Goal: Task Accomplishment & Management: Manage account settings

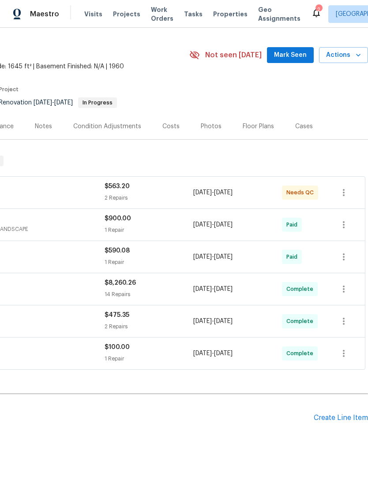
scroll to position [20, 131]
click at [258, 128] on div "Floor Plans" at bounding box center [258, 127] width 31 height 9
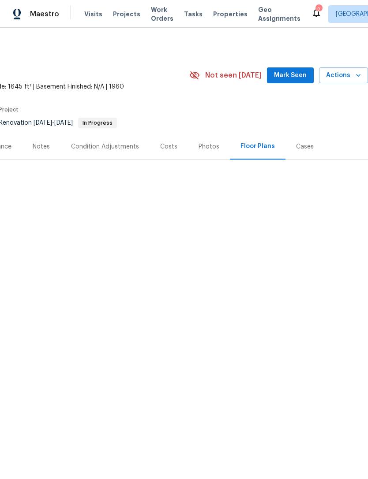
scroll to position [0, 131]
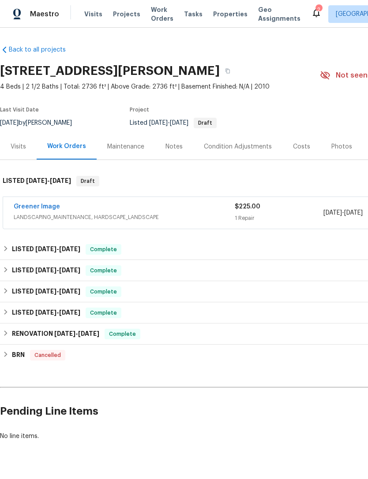
click at [89, 16] on span "Visits" at bounding box center [93, 14] width 18 height 9
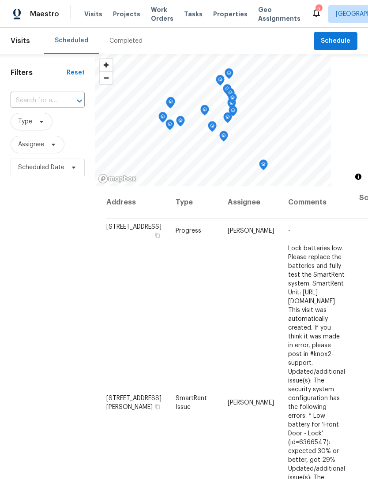
click at [29, 101] on input "text" at bounding box center [35, 101] width 49 height 14
type input "11628"
click at [36, 136] on li "[STREET_ADDRESS][PERSON_NAME]" at bounding box center [47, 126] width 74 height 24
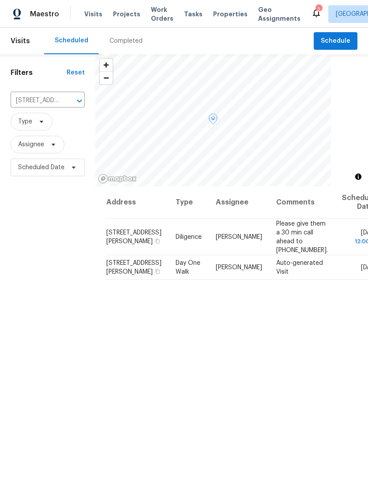
click at [0, 0] on icon at bounding box center [0, 0] width 0 height 0
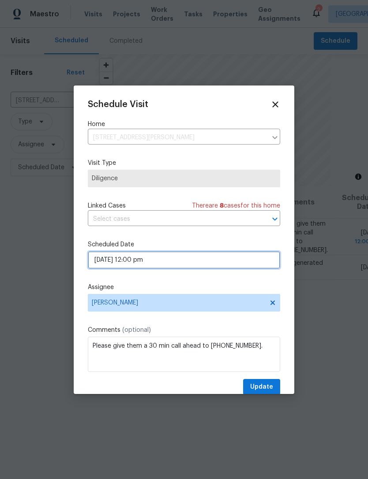
click at [105, 261] on input "[DATE] 12:00 pm" at bounding box center [184, 260] width 192 height 18
select select "pm"
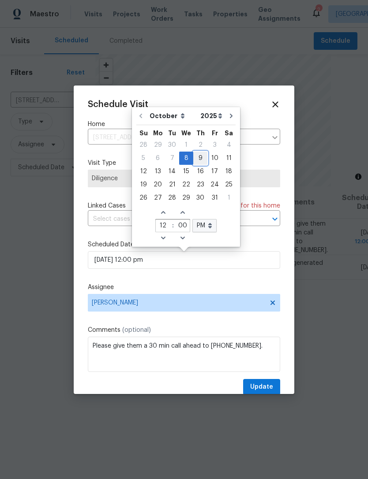
click at [198, 158] on div "9" at bounding box center [200, 158] width 14 height 12
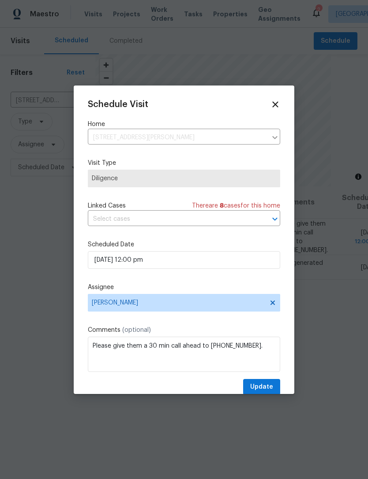
type input "[DATE] 12:00 pm"
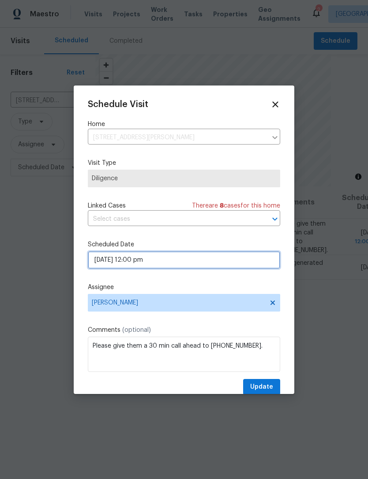
click at [170, 265] on input "[DATE] 12:00 pm" at bounding box center [184, 260] width 192 height 18
select select "pm"
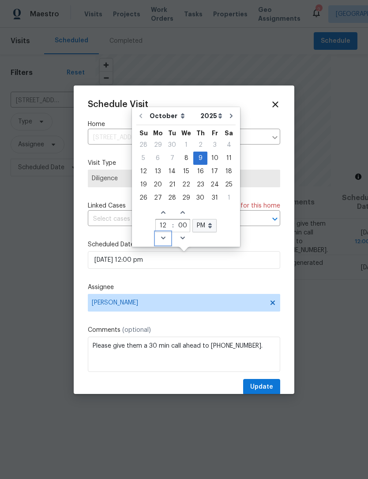
click at [160, 239] on icon "Decrease hours (12hr clock)" at bounding box center [163, 238] width 7 height 7
type input "[DATE] 11:00 pm"
type input "11"
click at [160, 236] on icon "Decrease hours (12hr clock)" at bounding box center [163, 238] width 7 height 7
type input "[DATE] 10:00 pm"
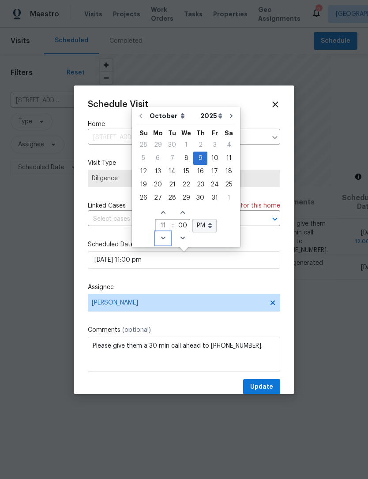
type input "10"
click at [160, 241] on icon "Decrease hours (12hr clock)" at bounding box center [163, 238] width 7 height 7
type input "[DATE] 9:00 pm"
type input "9"
click at [160, 239] on icon "Decrease hours (12hr clock)" at bounding box center [163, 238] width 7 height 7
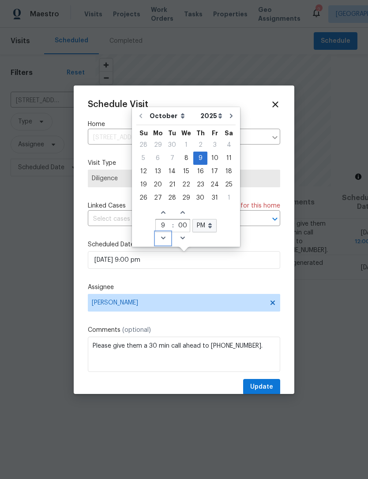
type input "[DATE] 8:00 pm"
type input "8"
click at [179, 239] on icon "Decrease minutes" at bounding box center [182, 238] width 7 height 7
type input "[DATE] 8:59 pm"
type input "59"
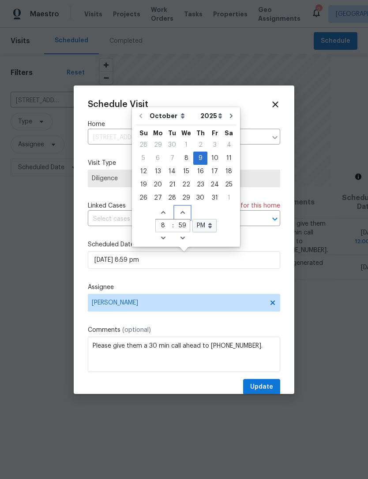
click at [179, 212] on icon "Increase minutes" at bounding box center [182, 212] width 7 height 7
type input "[DATE] 8:00 pm"
type input "00"
click at [179, 239] on icon "Decrease minutes" at bounding box center [182, 238] width 7 height 7
type input "[DATE] 8:59 pm"
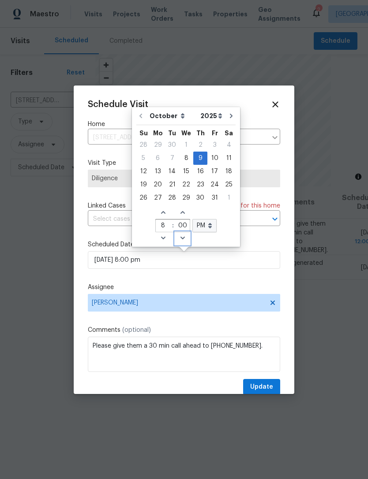
type input "59"
click at [205, 228] on select "AM PM" at bounding box center [204, 225] width 24 height 13
select select "am"
type input "[DATE] 8:59 am"
select select "am"
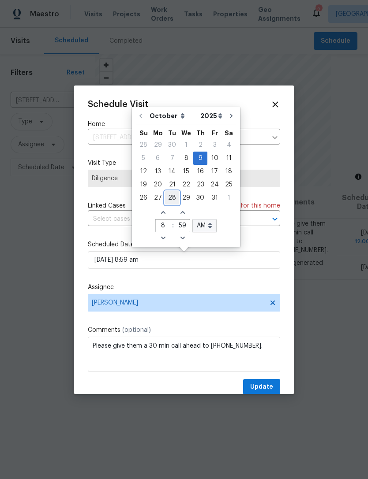
click at [173, 203] on div "28" at bounding box center [172, 198] width 14 height 12
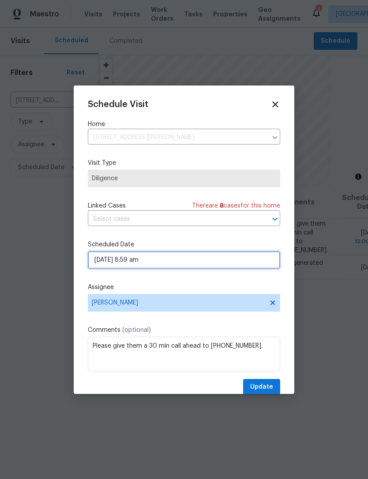
click at [103, 263] on input "[DATE] 8:59 am" at bounding box center [184, 260] width 192 height 18
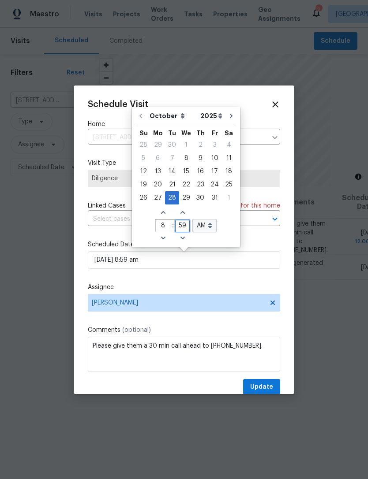
click at [182, 227] on input "59" at bounding box center [182, 226] width 15 height 12
click at [180, 216] on span "Increase minutes" at bounding box center [182, 213] width 15 height 12
type input "[DATE] 8:00 am"
type input "00"
click at [179, 211] on icon "Increase minutes" at bounding box center [182, 212] width 7 height 7
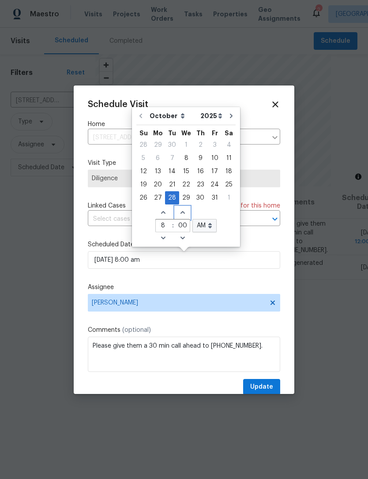
type input "[DATE] 8:01 am"
type input "01"
click at [181, 213] on icon "Increase minutes" at bounding box center [182, 212] width 4 height 3
type input "[DATE] 8:02 am"
type input "02"
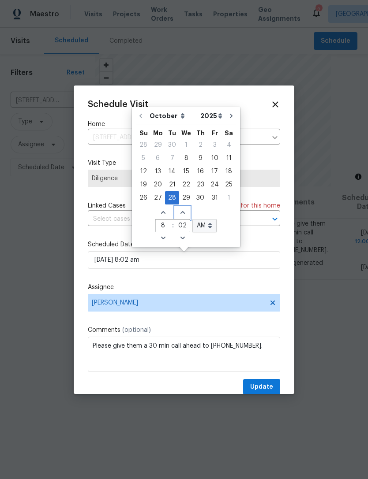
click at [181, 213] on icon "Increase minutes" at bounding box center [182, 212] width 4 height 3
type input "[DATE] 8:03 am"
type input "03"
click at [179, 210] on icon "Increase minutes" at bounding box center [182, 212] width 7 height 7
type input "[DATE] 8:04 am"
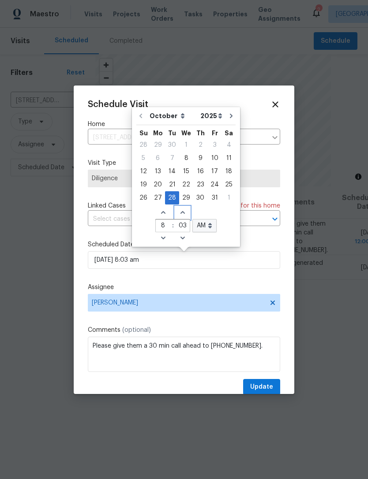
type input "04"
click at [179, 209] on icon "Increase minutes" at bounding box center [182, 212] width 7 height 7
type input "[DATE] 8:05 am"
type input "05"
click at [181, 212] on icon "Increase minutes" at bounding box center [182, 212] width 7 height 7
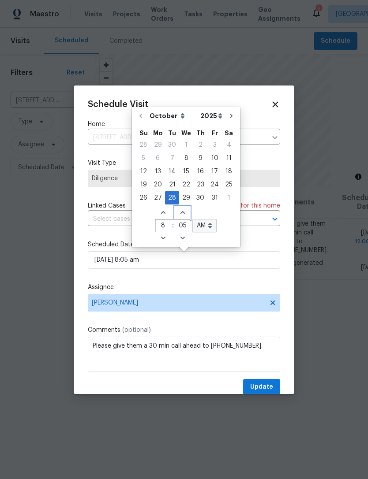
type input "[DATE] 8:06 am"
type input "06"
click at [181, 211] on icon "Increase minutes" at bounding box center [182, 212] width 7 height 7
type input "[DATE] 8:07 am"
type input "07"
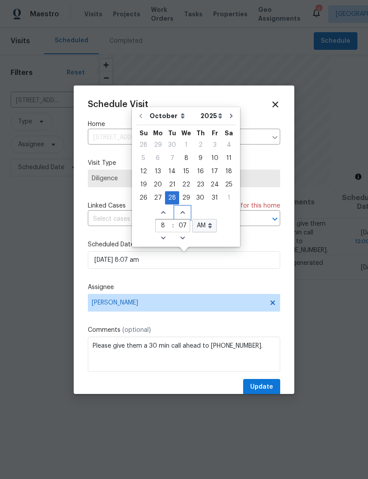
click at [181, 211] on icon "Increase minutes" at bounding box center [182, 212] width 7 height 7
type input "[DATE] 8:08 am"
type input "08"
click at [179, 212] on icon "Increase minutes" at bounding box center [182, 212] width 7 height 7
type input "[DATE] 8:09 am"
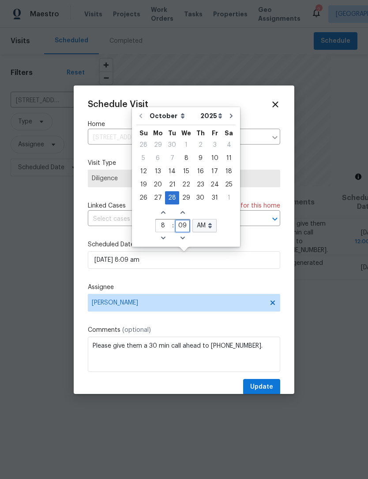
click at [185, 227] on input "09" at bounding box center [182, 226] width 15 height 12
type input "0"
type input "15"
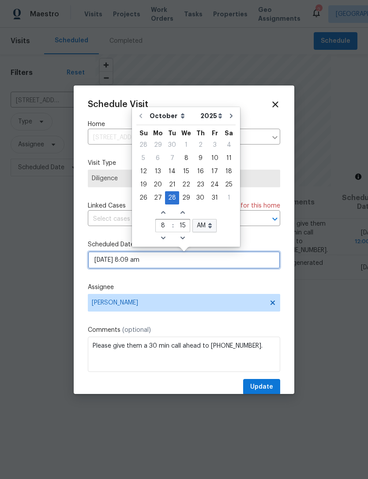
click at [265, 269] on input "[DATE] 8:09 am" at bounding box center [184, 260] width 192 height 18
type input "[DATE] 8:15 am"
type input "15"
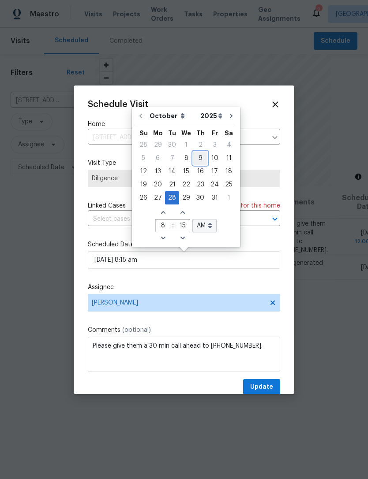
click at [196, 156] on div "9" at bounding box center [200, 158] width 14 height 12
type input "[DATE] 8:15 am"
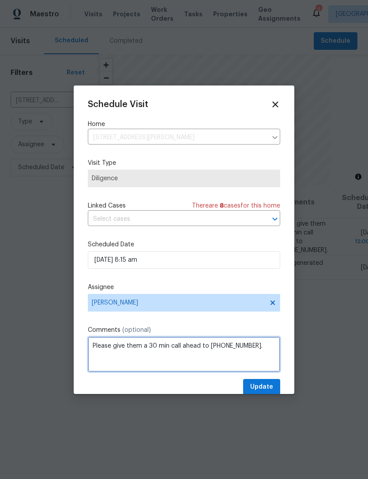
click at [105, 361] on textarea "Please give them a 30 min call ahead to [PHONE_NUMBER]." at bounding box center [184, 354] width 192 height 35
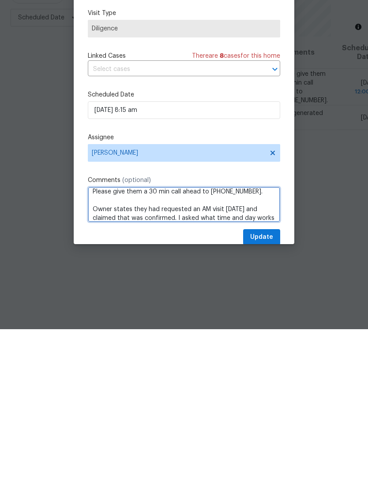
scroll to position [13, 0]
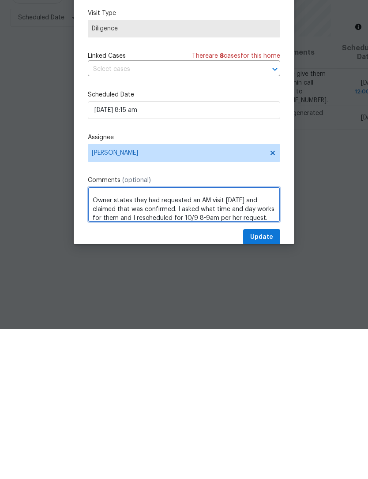
click at [99, 337] on textarea "Please give them a 30 min call ahead to [PHONE_NUMBER]. Owner states they had r…" at bounding box center [184, 354] width 192 height 35
click at [96, 337] on textarea "Please give them a 30 min call ahead to [PHONE_NUMBER]. Owner states they had r…" at bounding box center [184, 354] width 192 height 35
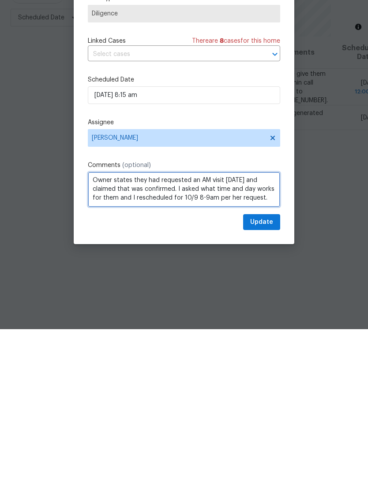
scroll to position [17, 0]
type textarea "Please give them a 30 min call ahead to [PHONE_NUMBER]. Owner states they had r…"
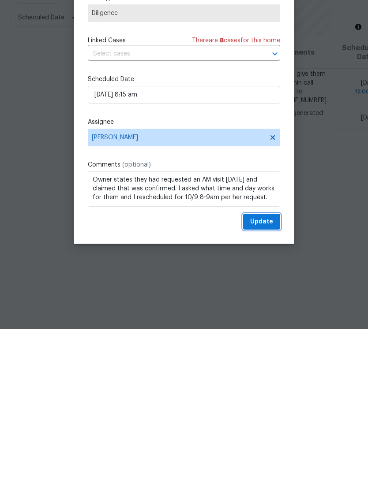
click at [256, 366] on span "Update" at bounding box center [261, 371] width 23 height 11
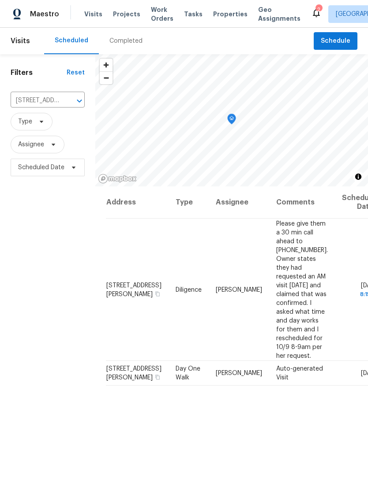
scroll to position [0, 0]
click at [30, 102] on input "[STREET_ADDRESS][PERSON_NAME]" at bounding box center [35, 101] width 49 height 14
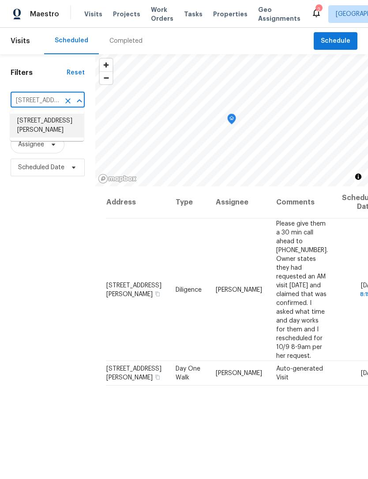
click at [30, 138] on li "[STREET_ADDRESS][PERSON_NAME]" at bounding box center [47, 126] width 74 height 24
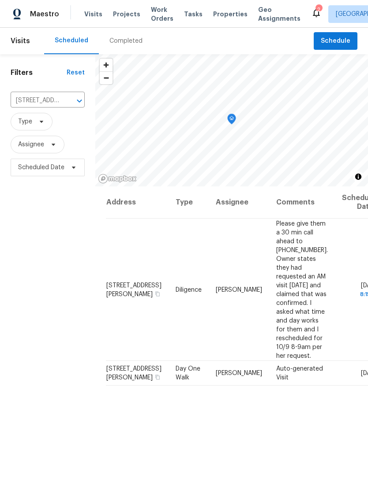
click at [229, 5] on div "Visits Projects Work Orders Tasks Properties Geo Assignments" at bounding box center [197, 14] width 227 height 18
click at [222, 14] on span "Properties" at bounding box center [230, 14] width 34 height 9
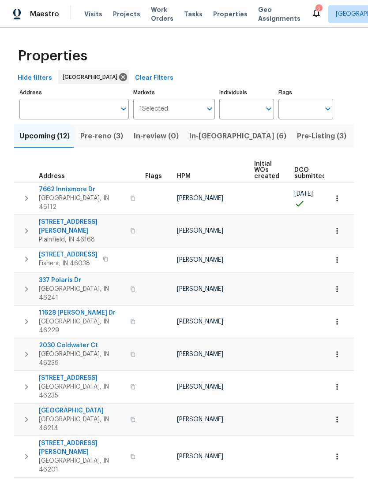
click at [45, 112] on input "Address" at bounding box center [67, 109] width 96 height 21
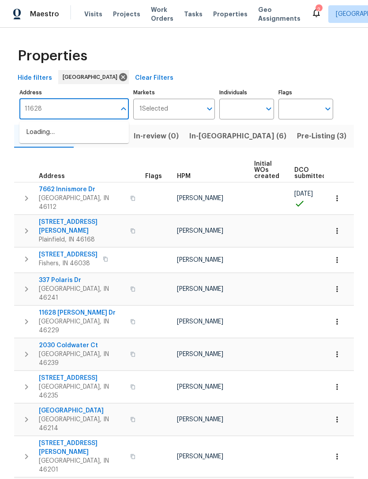
type input "11628"
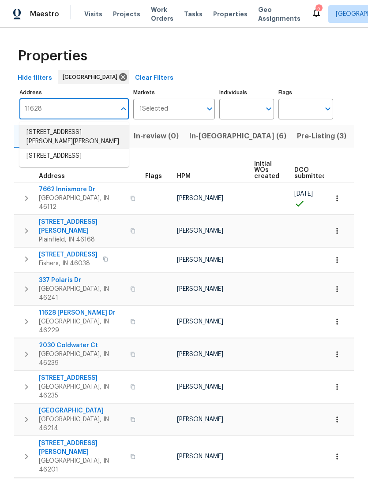
click at [38, 134] on li "[STREET_ADDRESS][PERSON_NAME][PERSON_NAME]" at bounding box center [73, 137] width 109 height 24
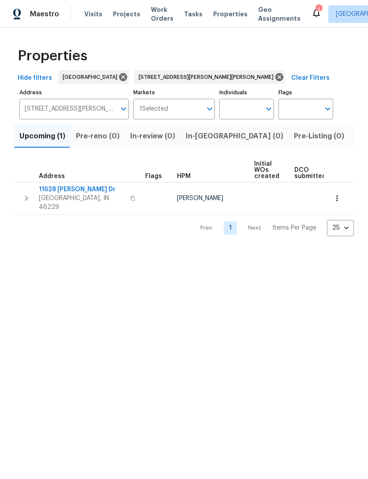
click at [67, 194] on span "[GEOGRAPHIC_DATA], IN 46229" at bounding box center [82, 203] width 86 height 18
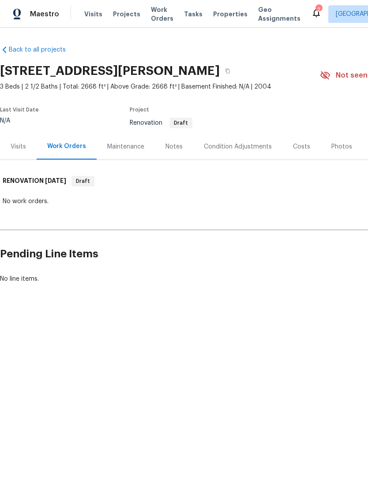
click at [172, 147] on div "Notes" at bounding box center [173, 146] width 17 height 9
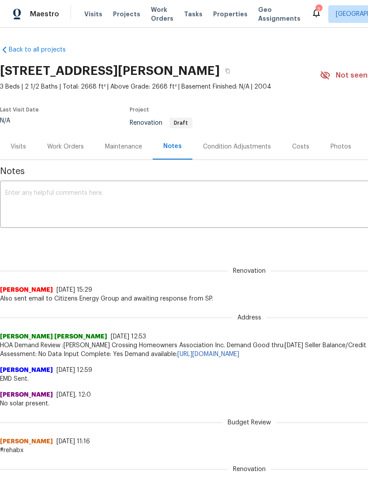
click at [19, 194] on textarea at bounding box center [249, 205] width 488 height 31
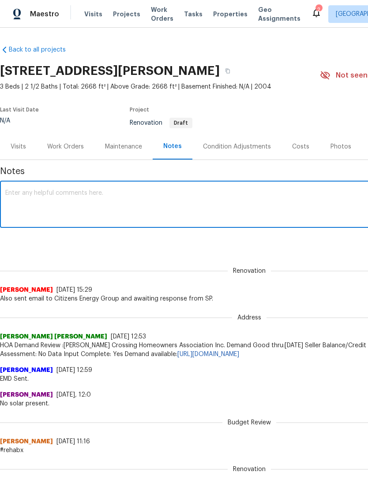
paste textarea "Owner states they had requested an AM visit today 10/8 and claimed that was con…"
type textarea "Owner states they had requested an AM visit today 10/8 and claimed that was con…"
